Goal: Information Seeking & Learning: Learn about a topic

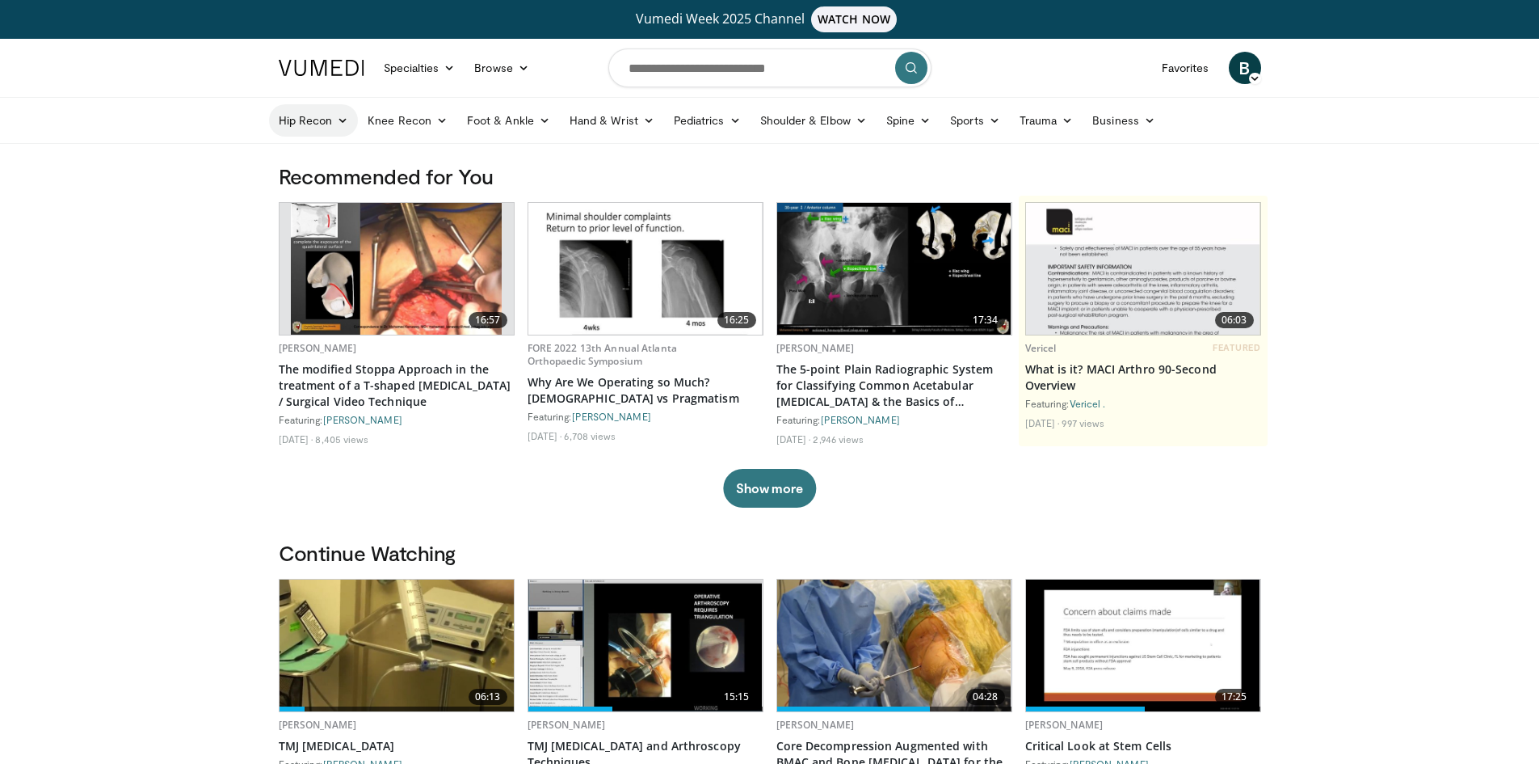
click at [291, 127] on link "Hip Recon" at bounding box center [314, 120] width 90 height 32
click at [311, 212] on link "Hip Preservation" at bounding box center [366, 210] width 192 height 26
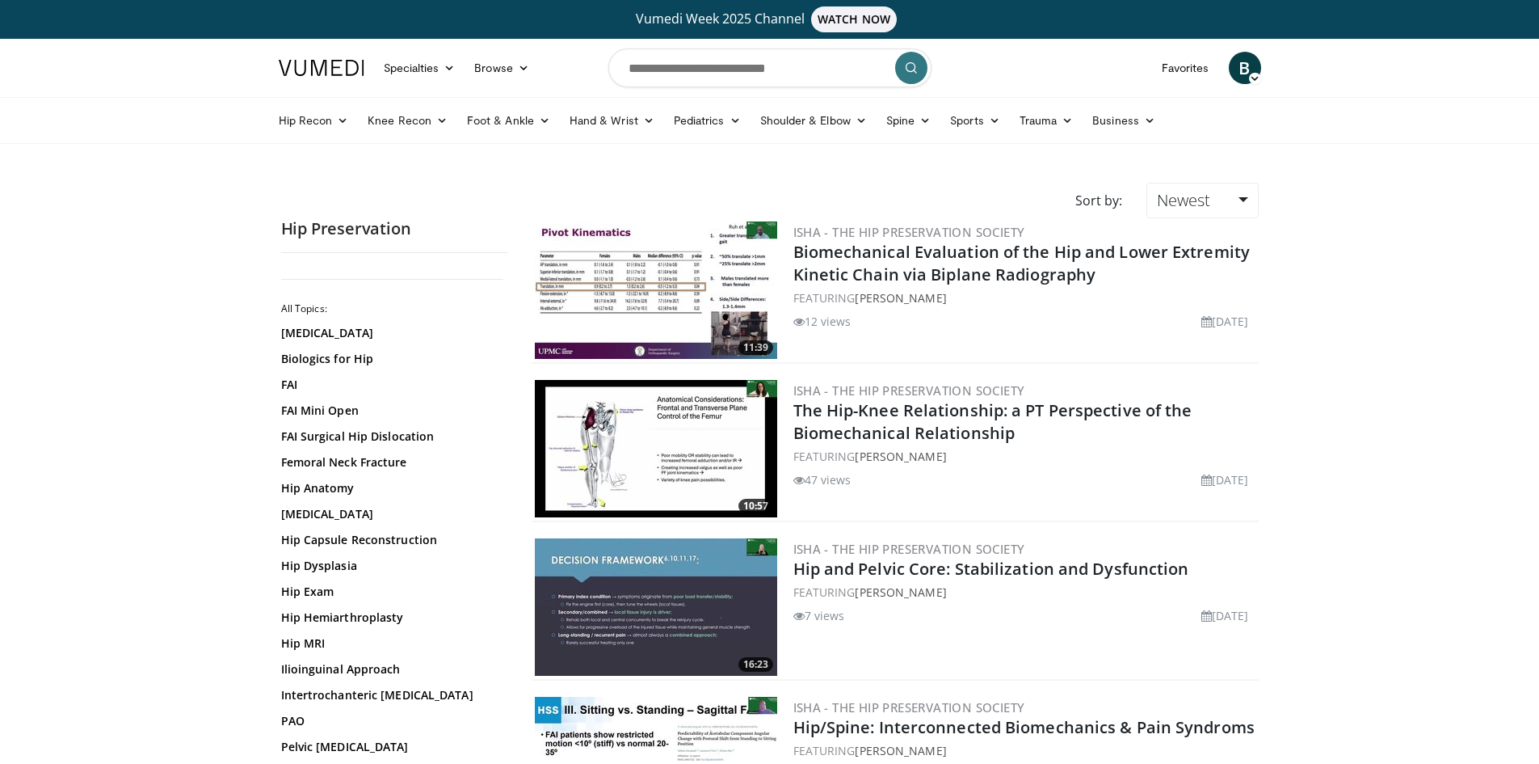
scroll to position [81, 0]
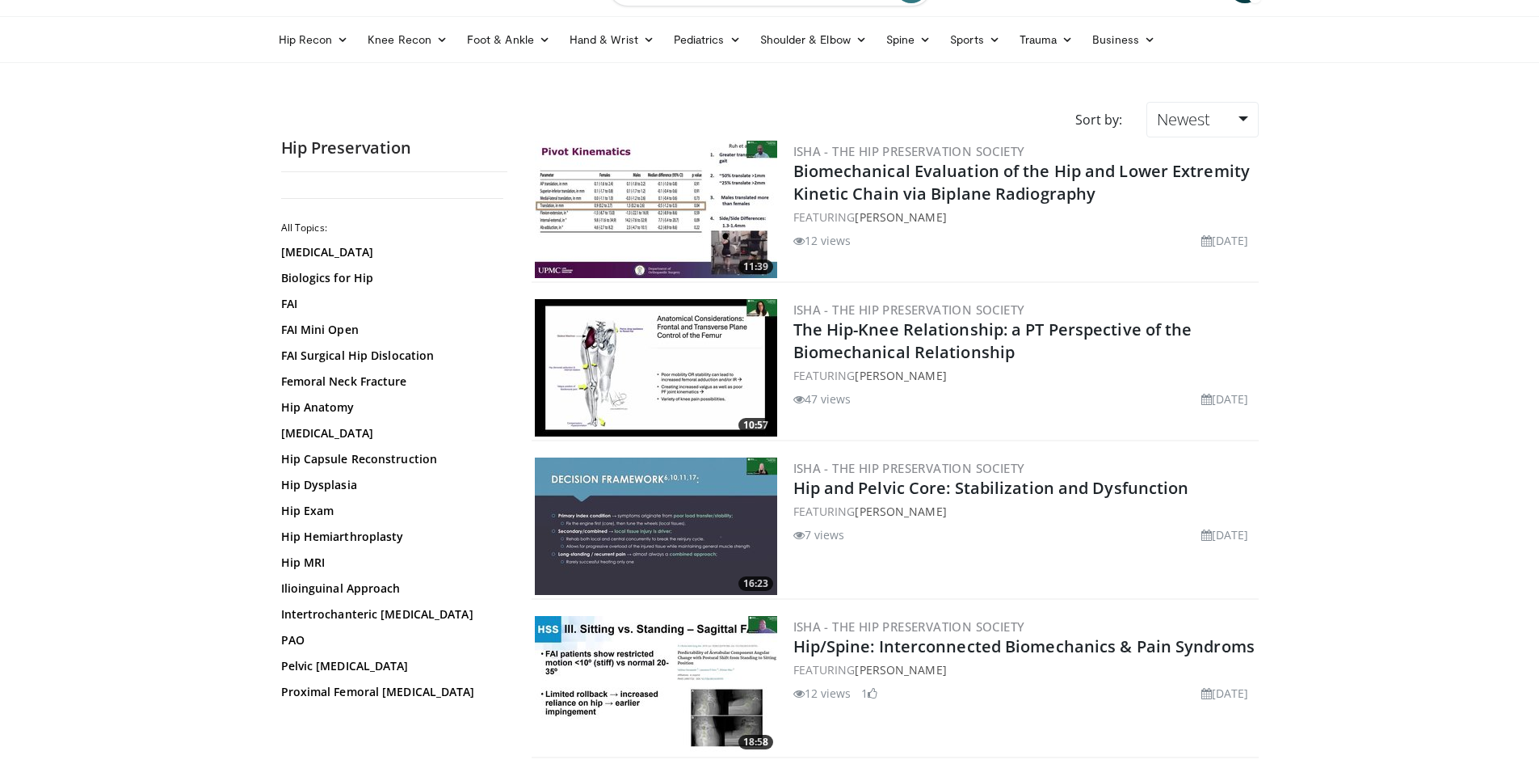
click at [315, 266] on div "[MEDICAL_DATA] Biologics for Hip FAI FAI Mini Open FAI Surgical [MEDICAL_DATA] …" at bounding box center [392, 472] width 222 height 456
click at [317, 271] on link "Biologics for Hip" at bounding box center [390, 278] width 218 height 16
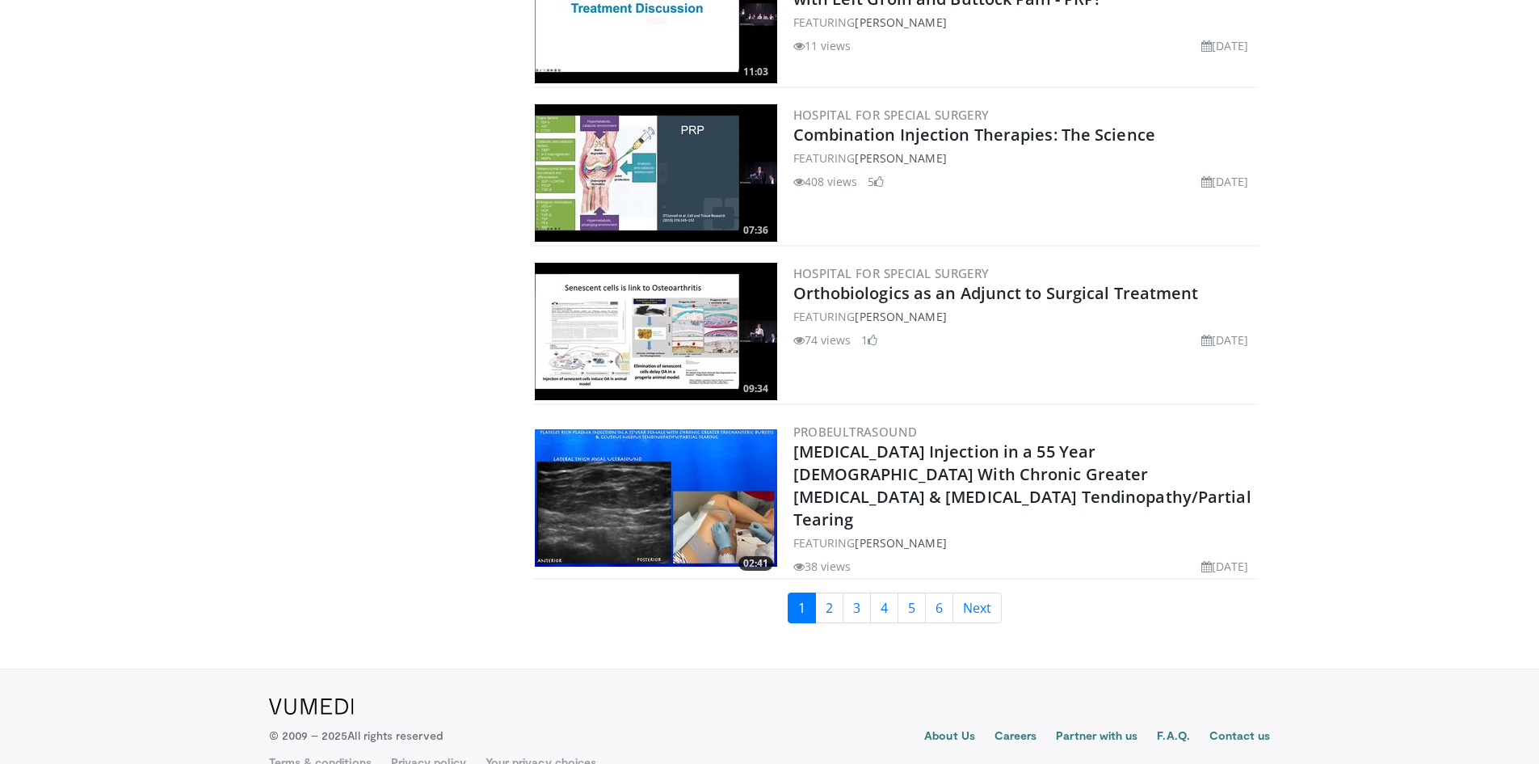
scroll to position [3617, 0]
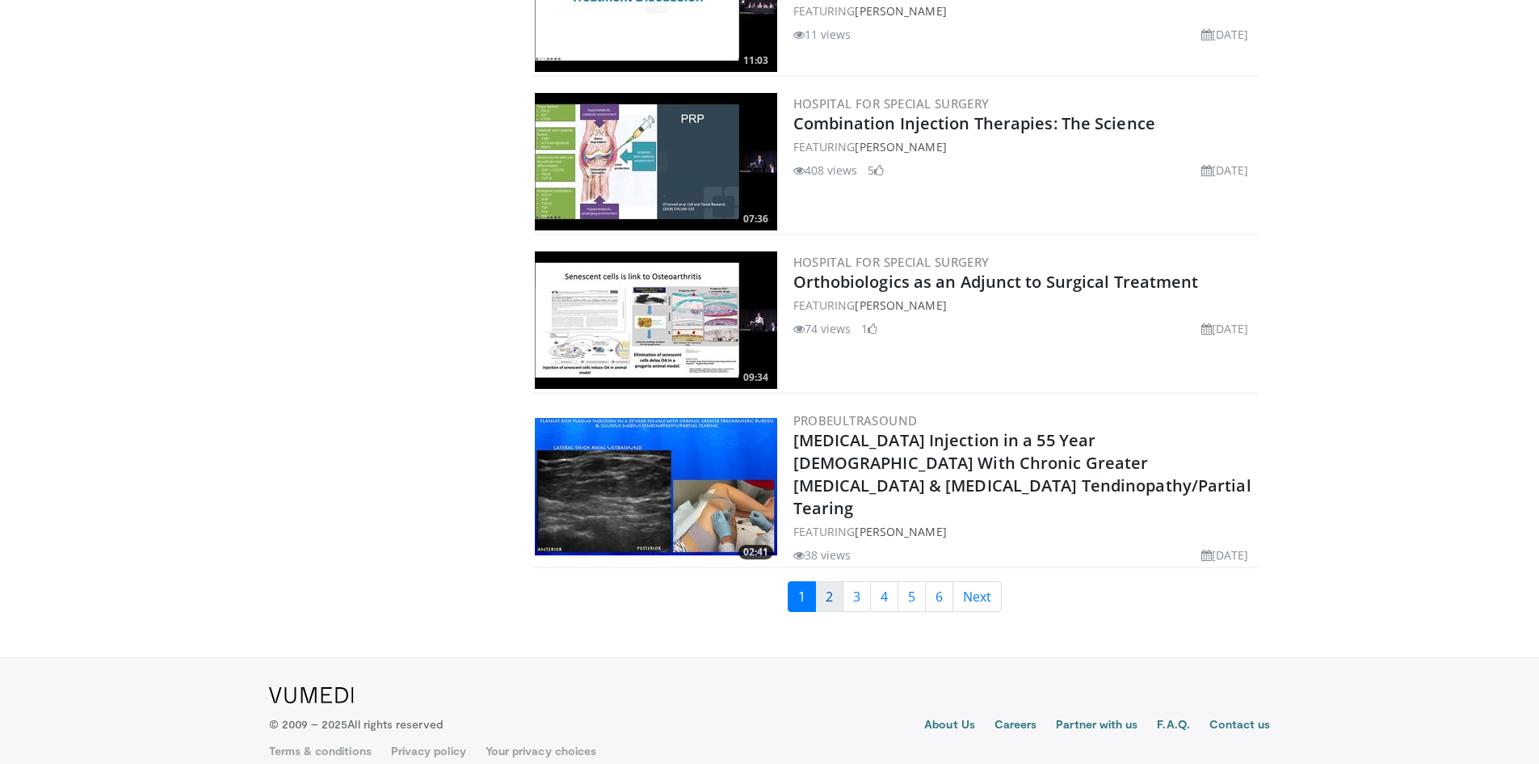
click at [827, 581] on link "2" at bounding box center [829, 596] width 28 height 31
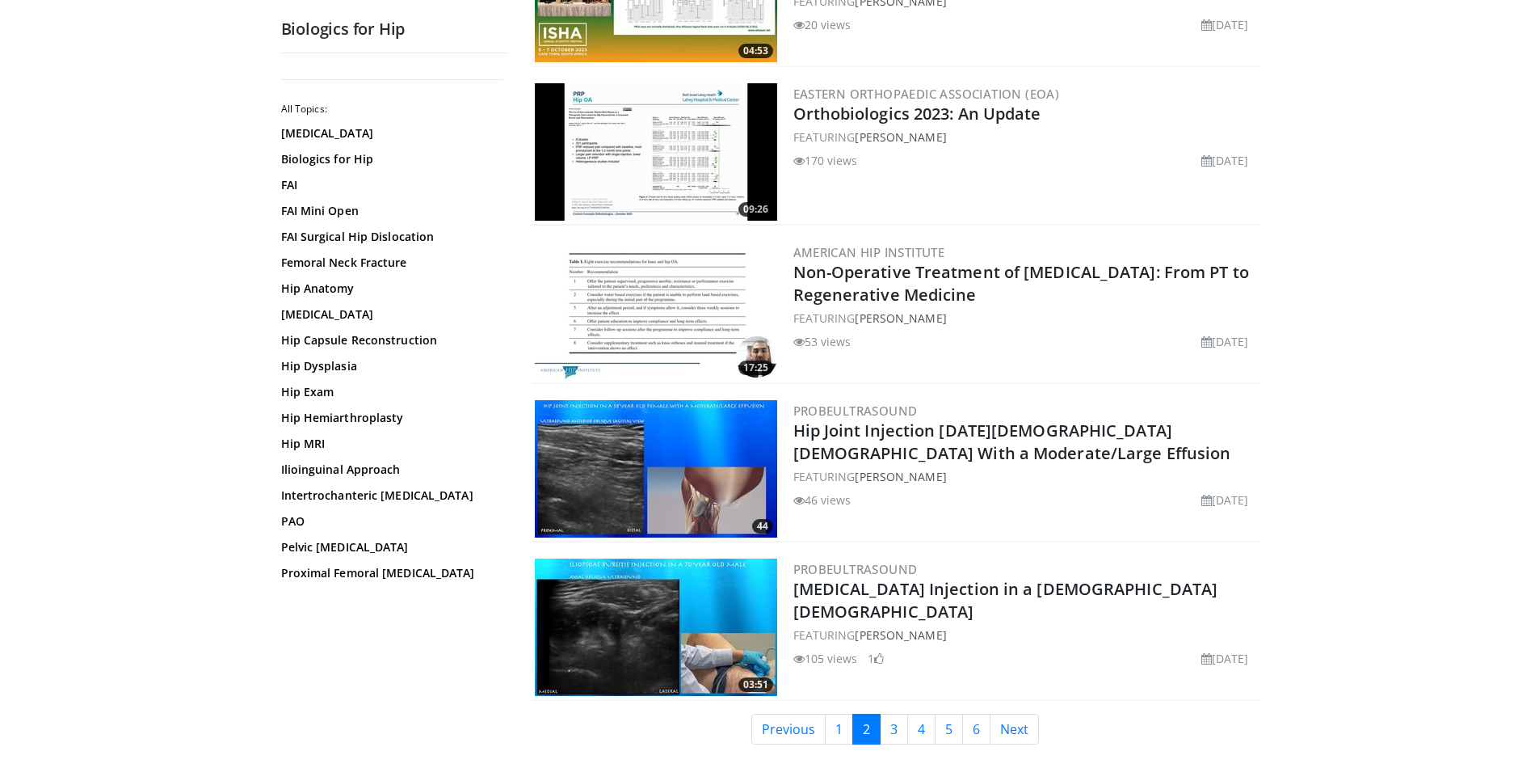
scroll to position [3474, 0]
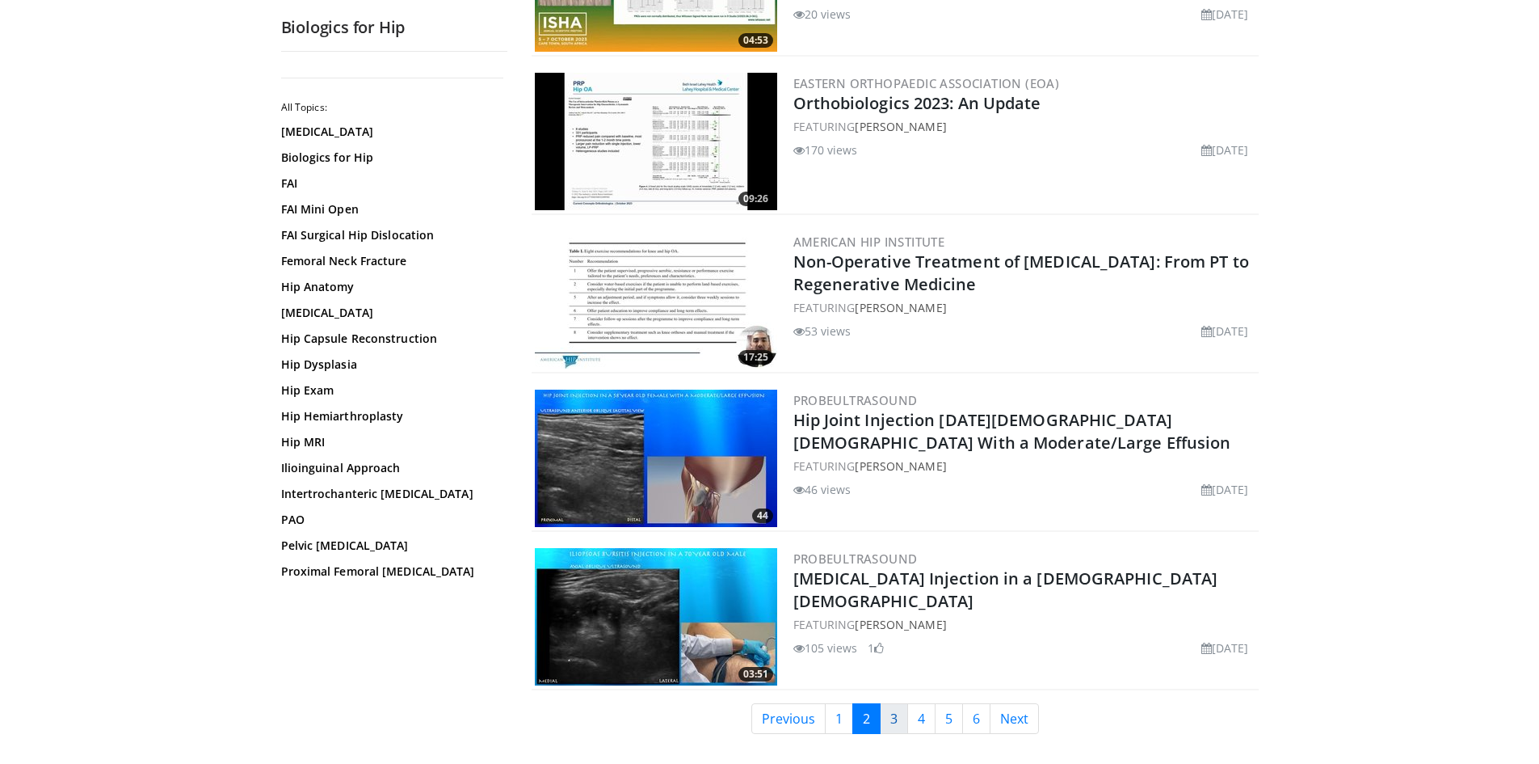
click at [898, 719] on link "3" at bounding box center [894, 718] width 28 height 31
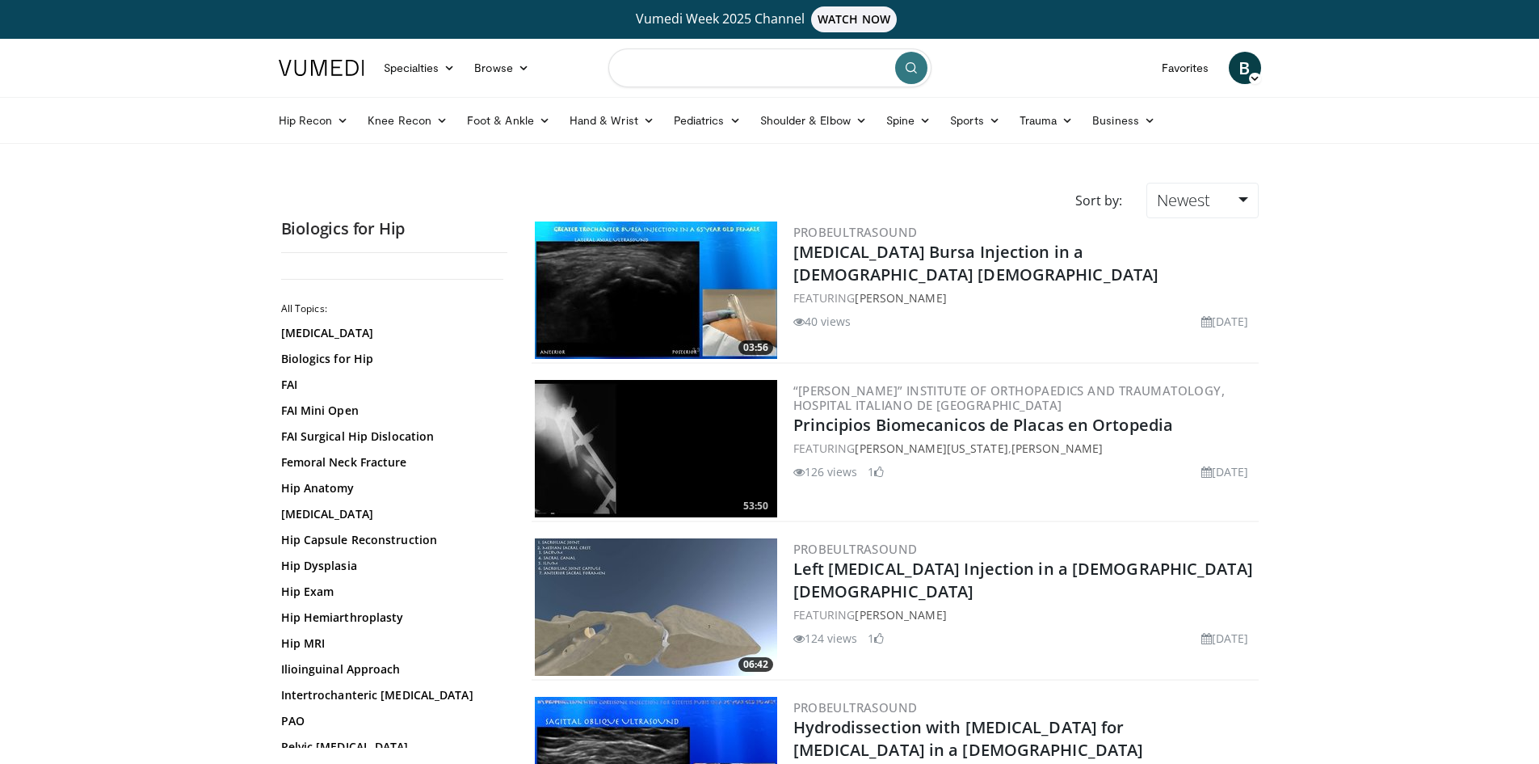
click at [668, 78] on input "Search topics, interventions" at bounding box center [769, 67] width 323 height 39
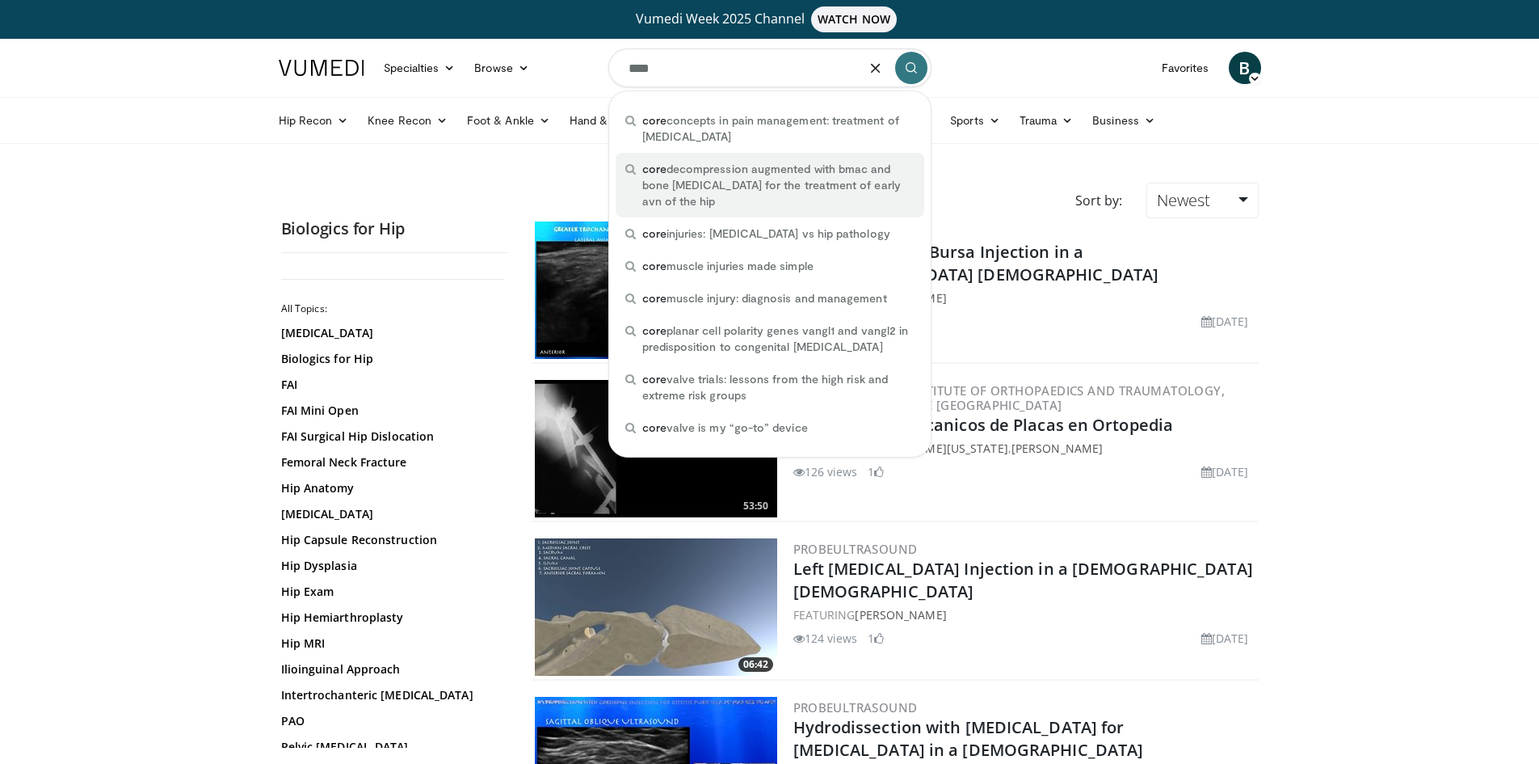
click at [752, 186] on span "core decompression augmented with bmac and bone allograft for the treatment of …" at bounding box center [778, 185] width 272 height 48
type input "**********"
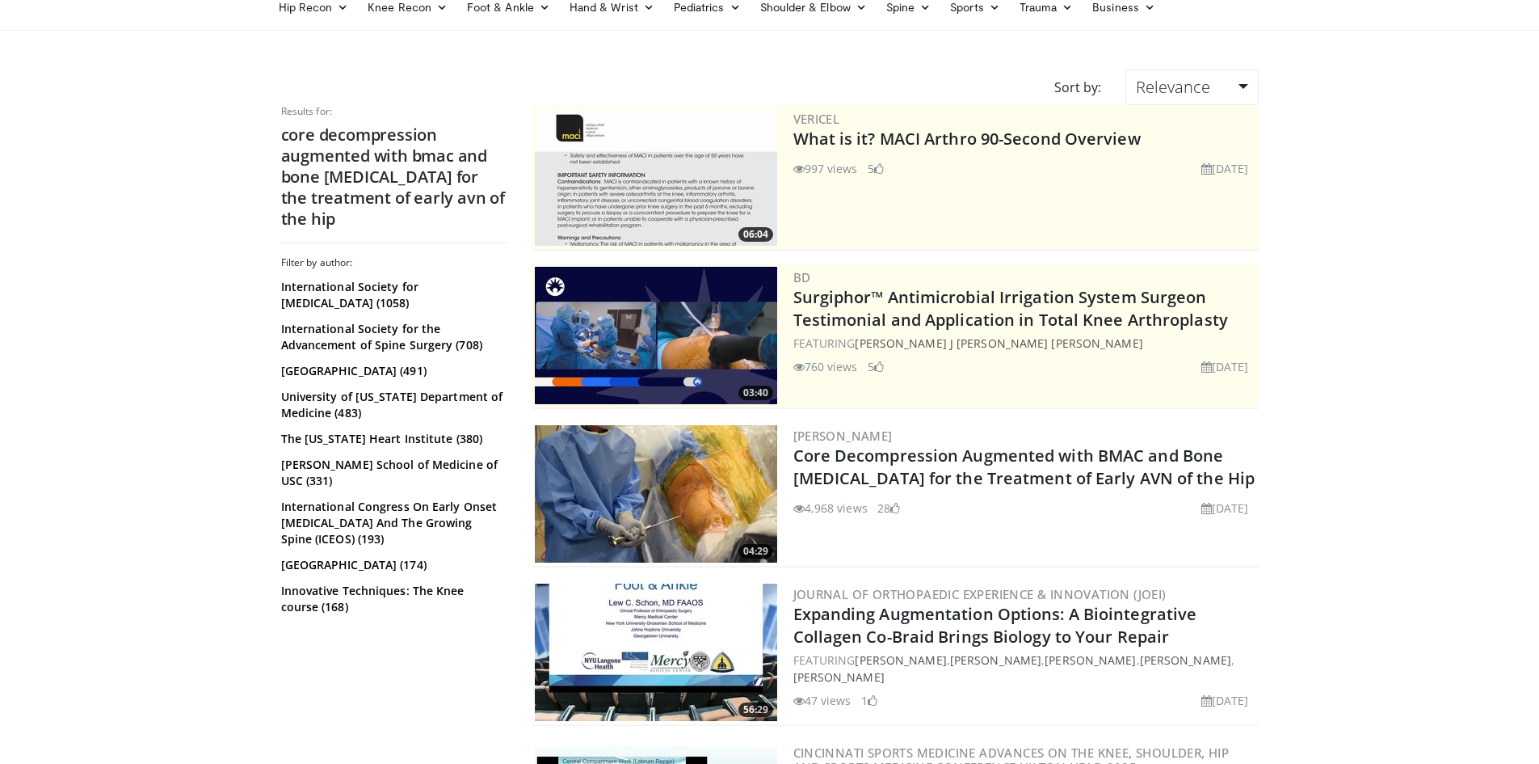
scroll to position [81, 0]
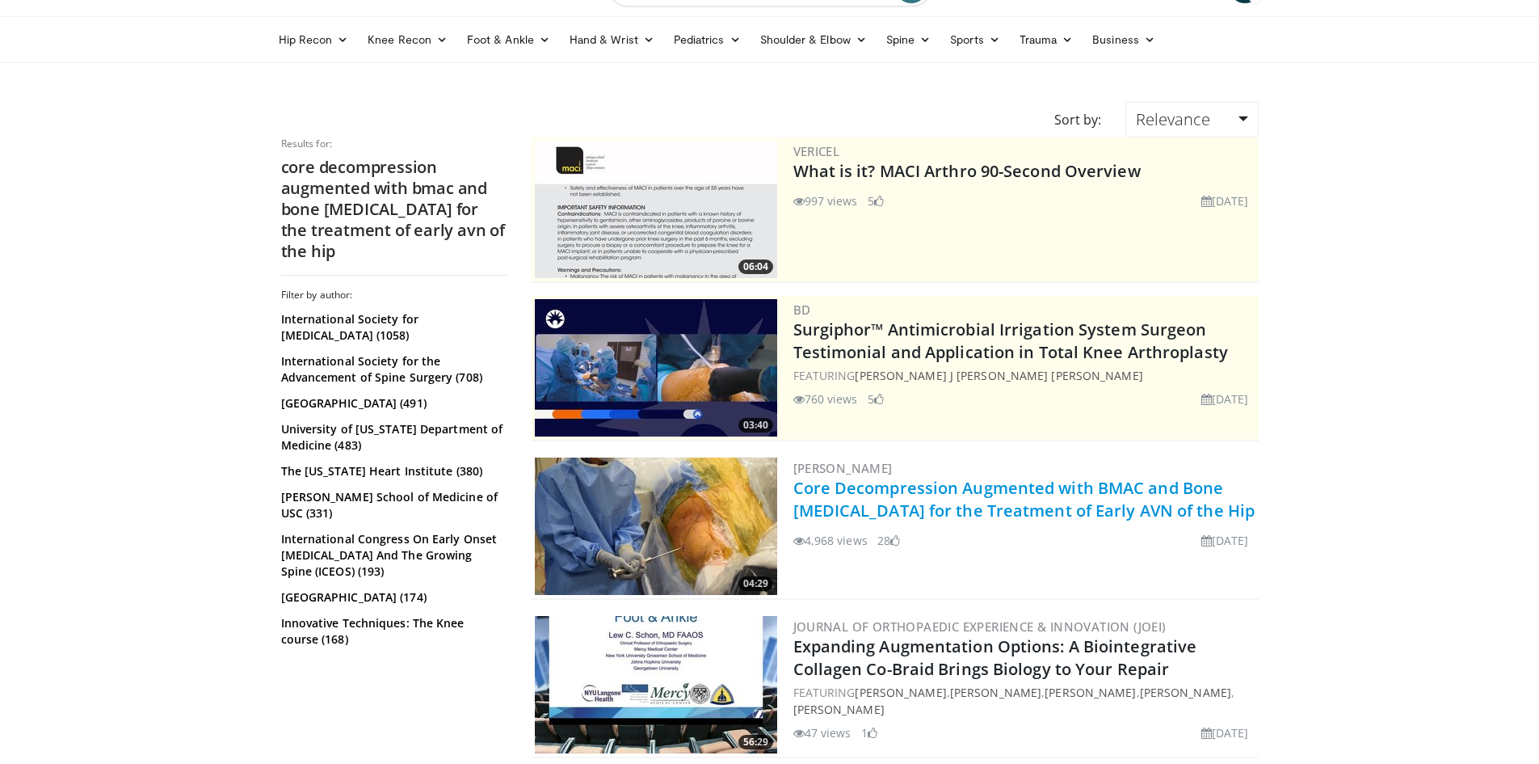
click at [1003, 501] on link "Core Decompression Augmented with BMAC and Bone [MEDICAL_DATA] for the Treatmen…" at bounding box center [1024, 499] width 462 height 44
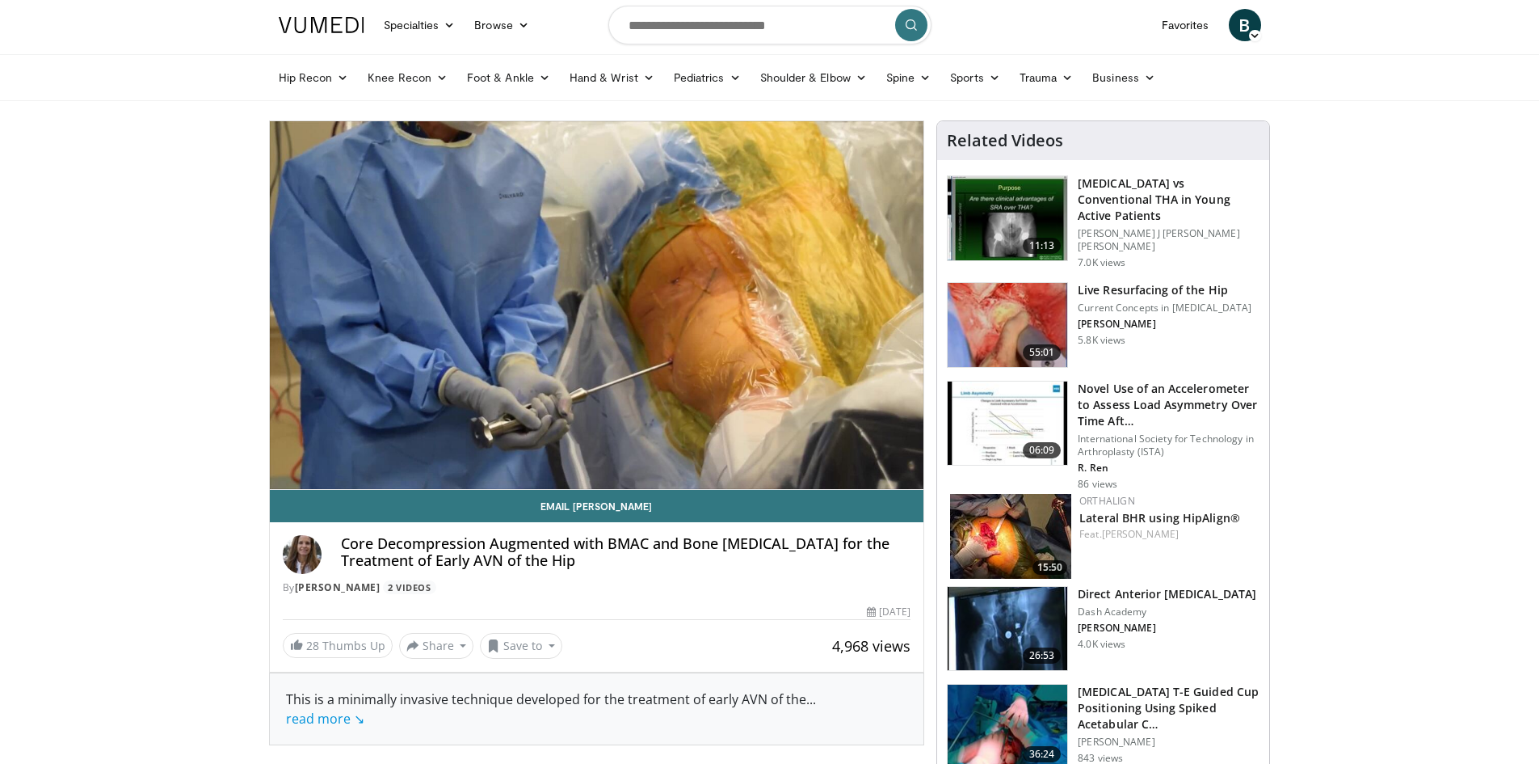
scroll to position [81, 0]
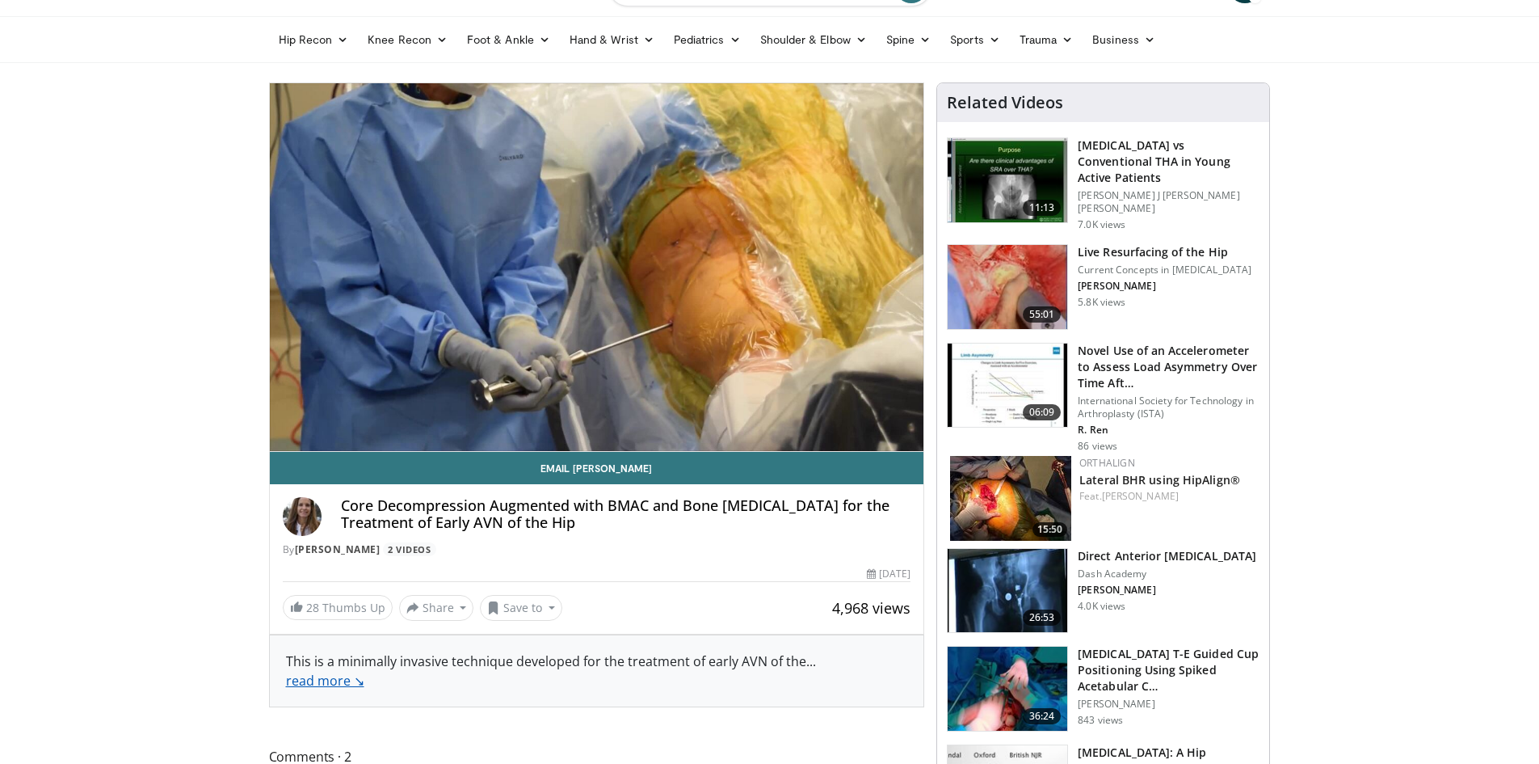
click at [333, 682] on link "read more ↘" at bounding box center [325, 680] width 78 height 18
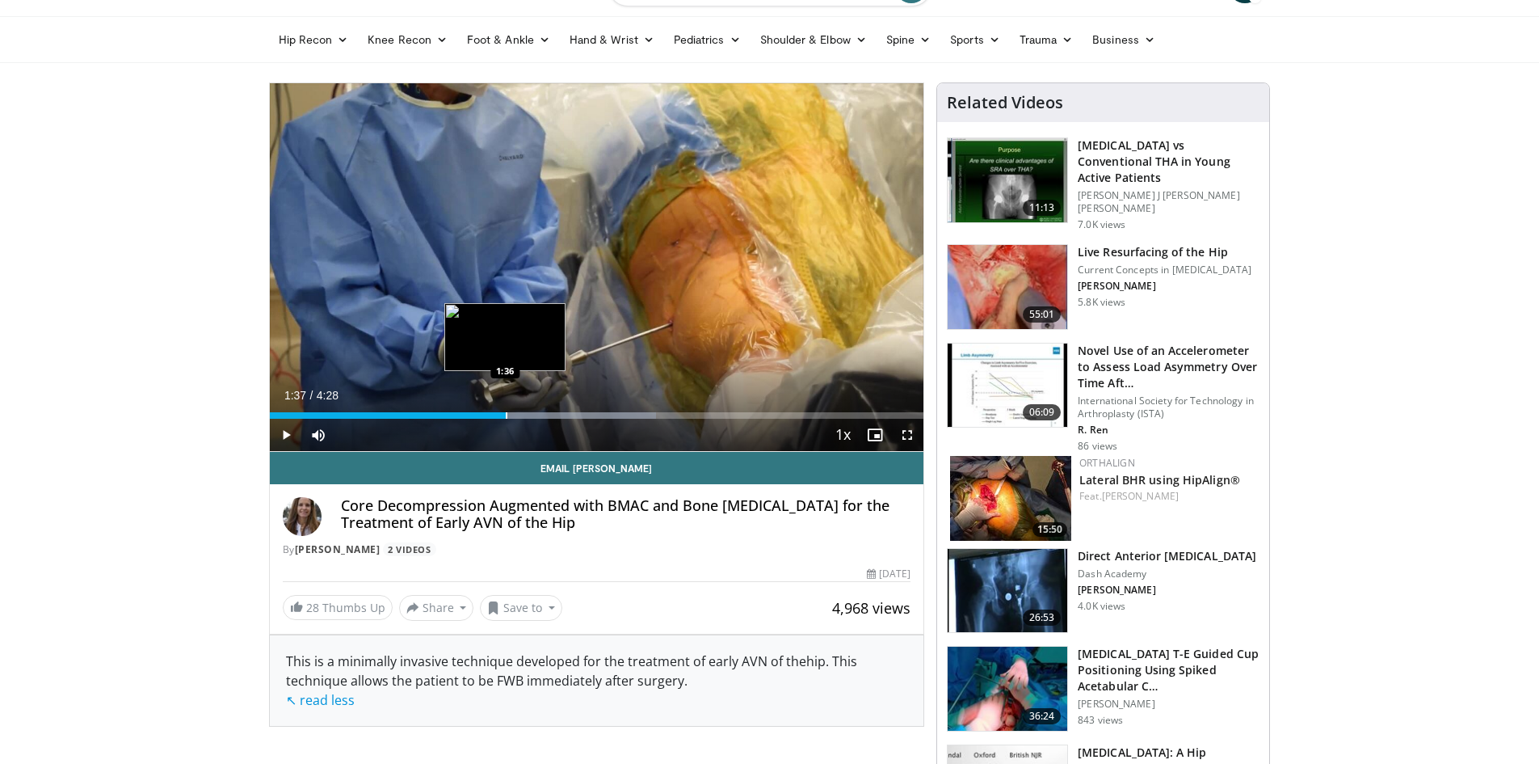
click at [506, 416] on div "Progress Bar" at bounding box center [507, 415] width 2 height 6
click at [518, 417] on div "Progress Bar" at bounding box center [519, 415] width 2 height 6
click at [534, 419] on div "Current Time 1:42 / Duration 4:28 Pause Skip Backward Skip Forward Mute 2% Load…" at bounding box center [597, 435] width 654 height 32
click at [541, 415] on div "Progress Bar" at bounding box center [542, 415] width 2 height 6
click at [575, 417] on div "Progress Bar" at bounding box center [576, 415] width 2 height 6
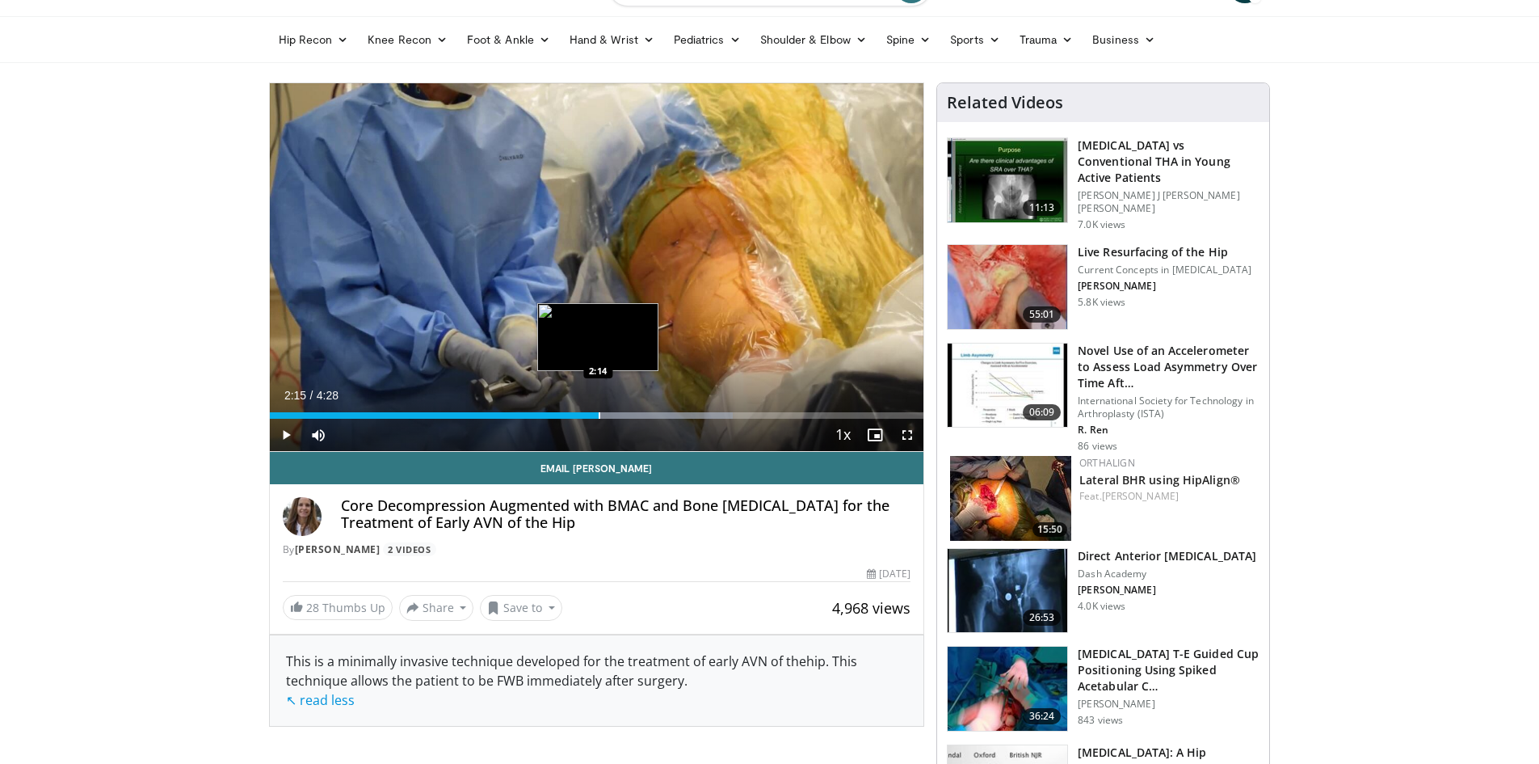
click at [599, 418] on div "Progress Bar" at bounding box center [600, 415] width 2 height 6
click at [621, 414] on div "Progress Bar" at bounding box center [622, 415] width 2 height 6
click at [637, 414] on div "Progress Bar" at bounding box center [638, 415] width 2 height 6
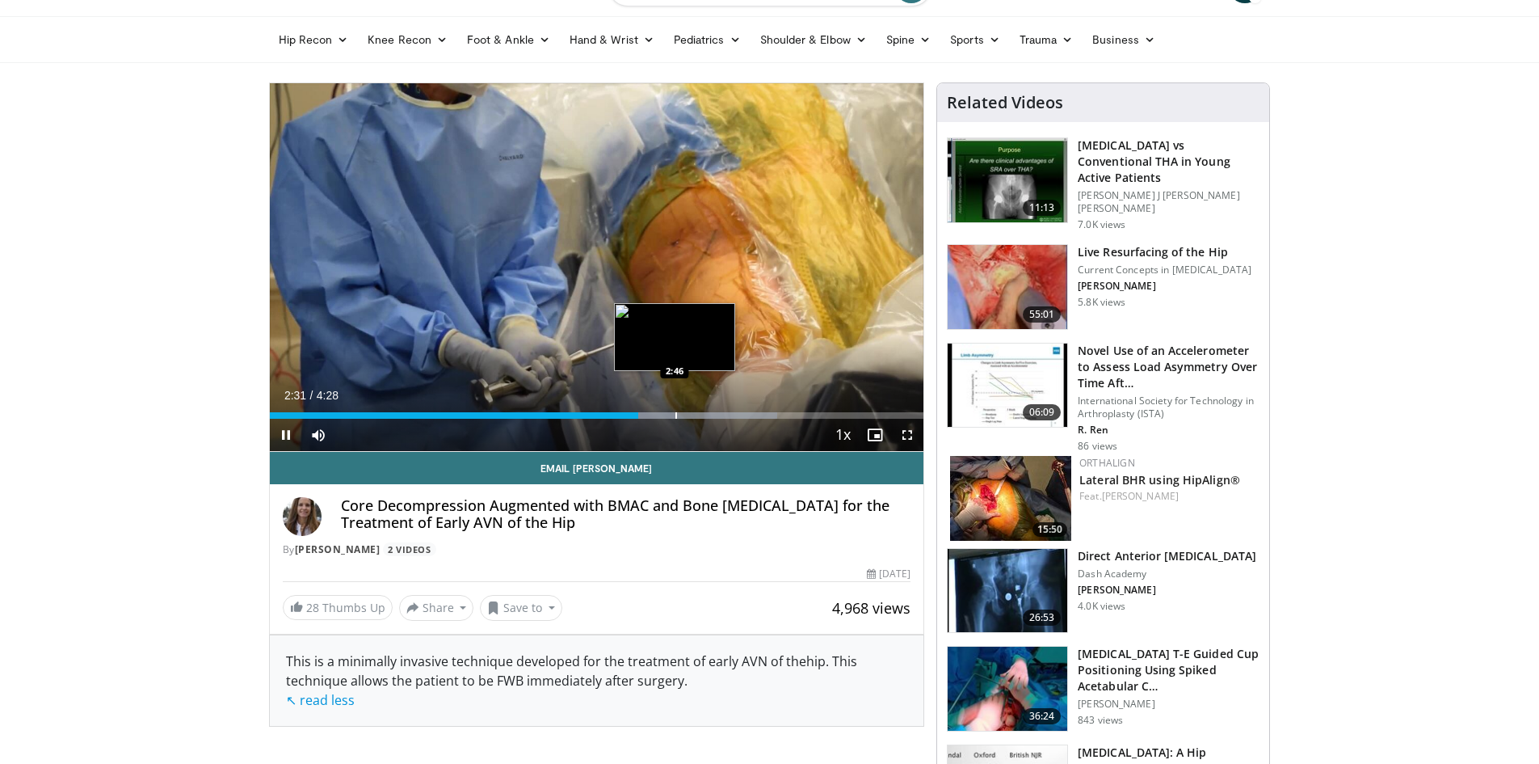
click at [676, 417] on div "Progress Bar" at bounding box center [676, 415] width 2 height 6
click at [670, 410] on div "Loaded : 85.76% 2:48 2:44" at bounding box center [597, 410] width 654 height 15
click at [631, 412] on div "Progress Bar" at bounding box center [632, 415] width 2 height 6
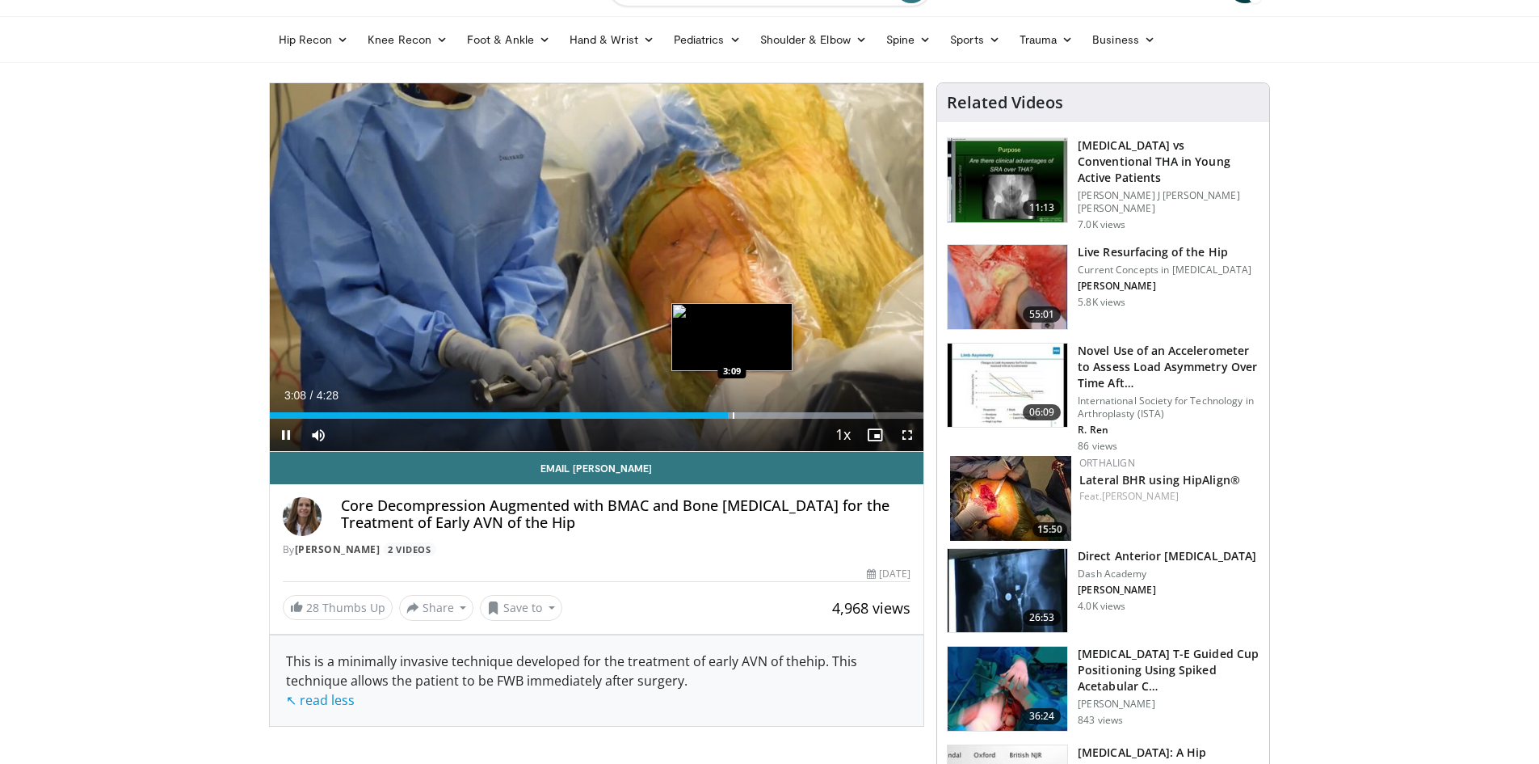
click at [733, 413] on div "Progress Bar" at bounding box center [734, 415] width 2 height 6
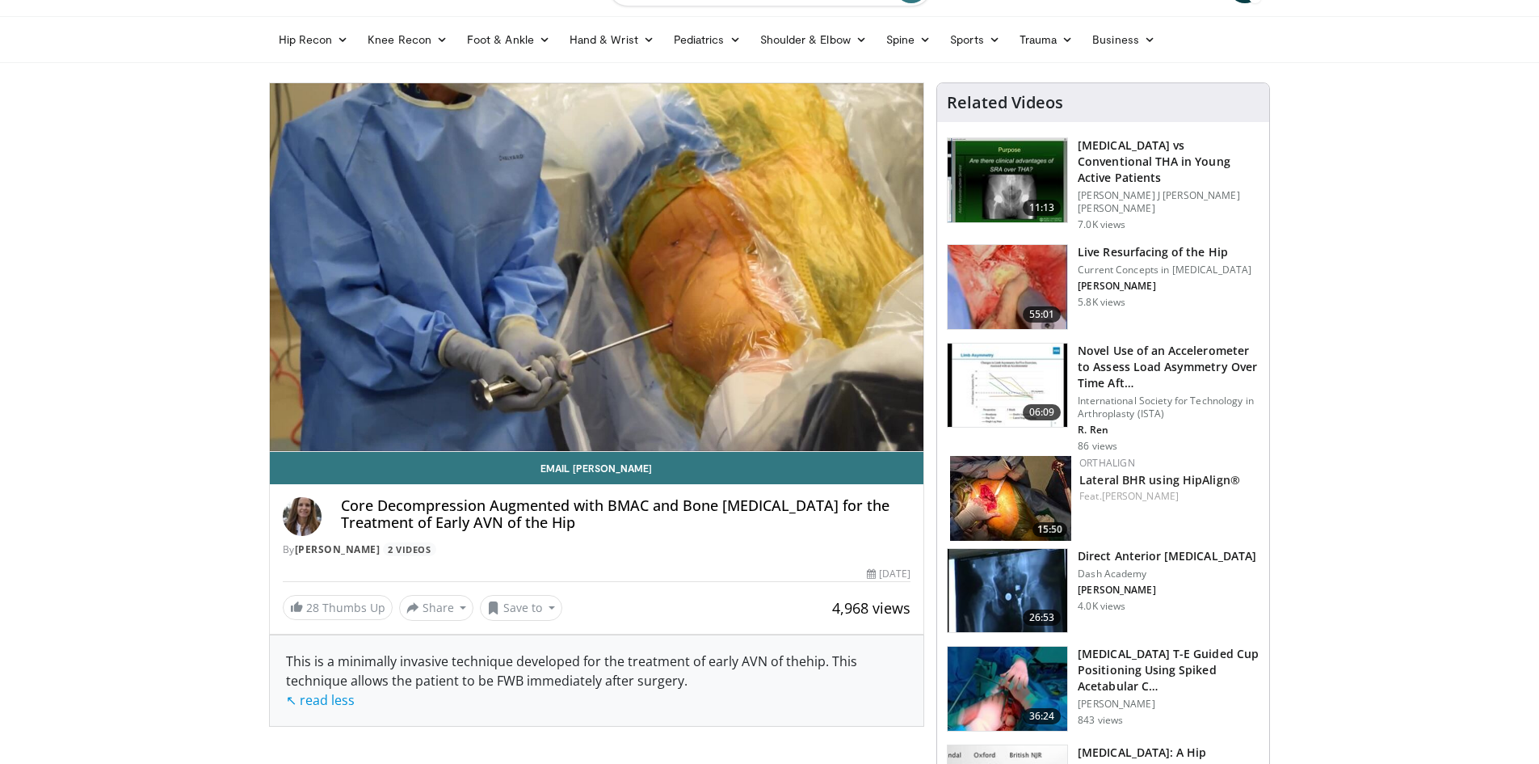
click at [738, 414] on div "10 seconds Tap to unmute" at bounding box center [597, 267] width 654 height 368
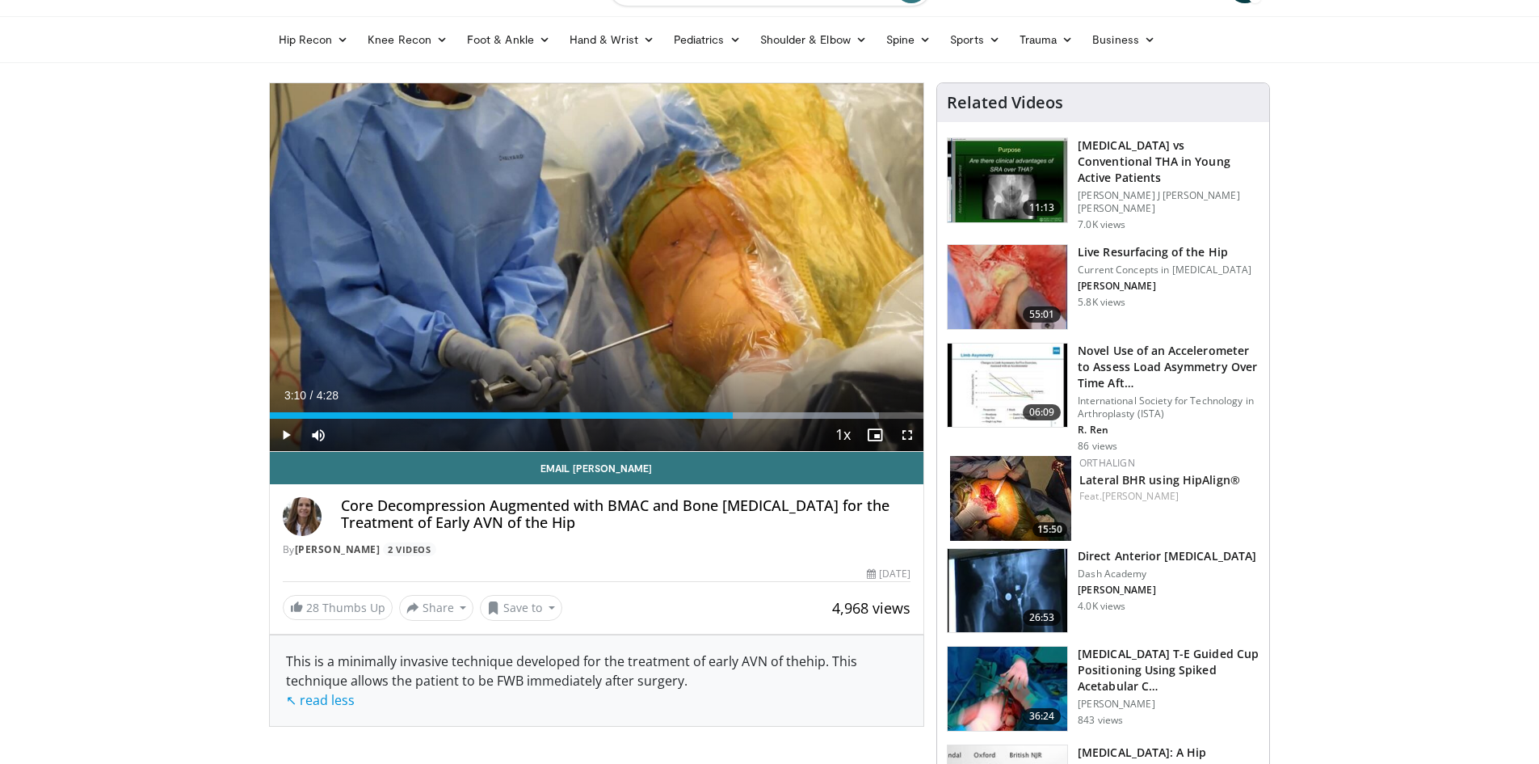
click at [749, 419] on div "Current Time 3:10 / Duration 4:28 Play Skip Backward Skip Forward Mute 2% Loade…" at bounding box center [597, 435] width 654 height 32
click at [747, 417] on div "Progress Bar" at bounding box center [748, 415] width 2 height 6
